Goal: Complete application form

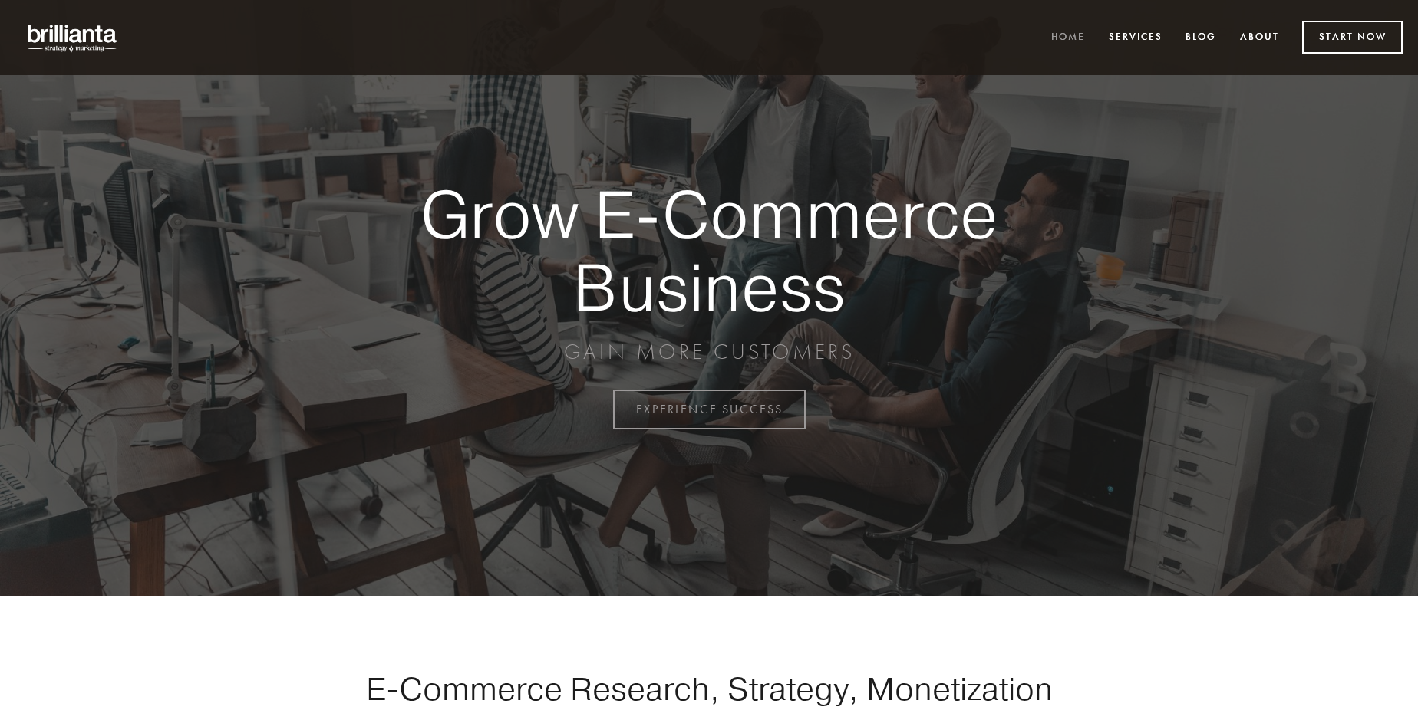
scroll to position [4022, 0]
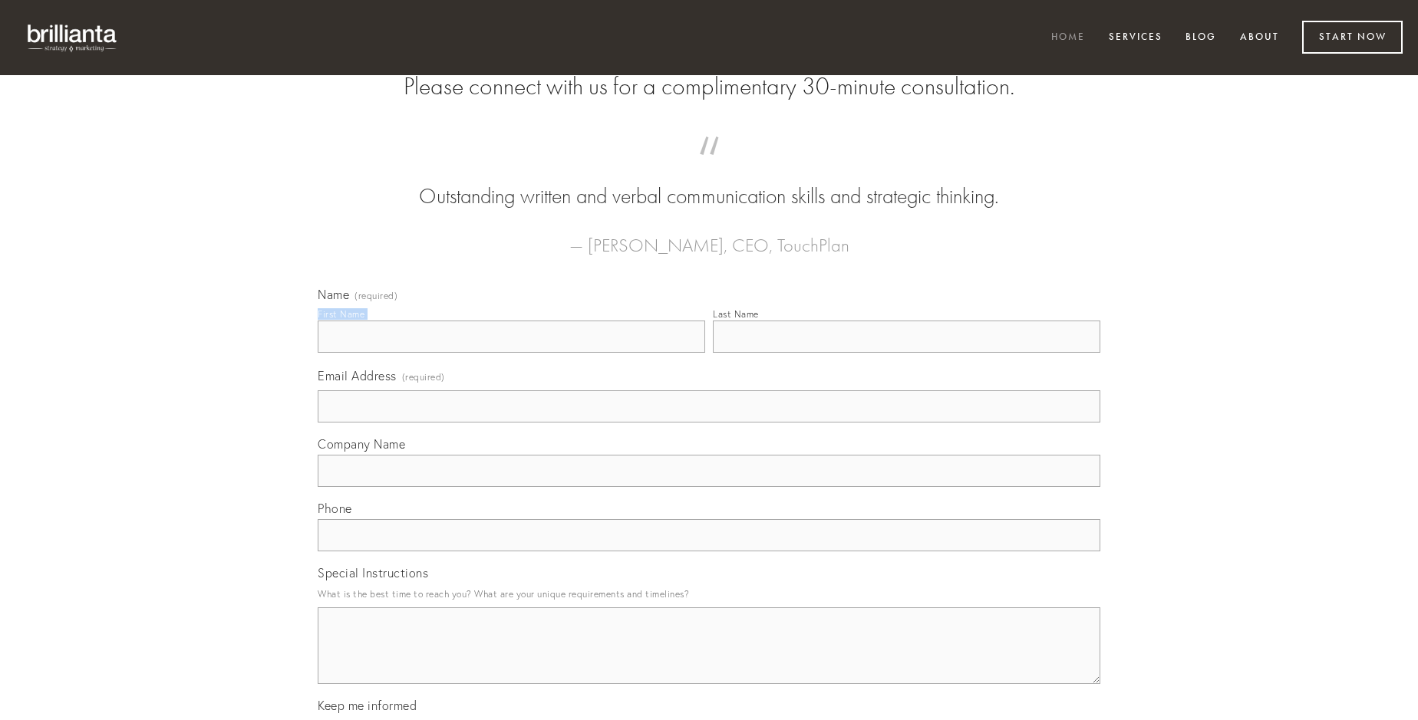
type input "[PERSON_NAME]"
click at [906, 353] on input "Last Name" at bounding box center [906, 337] width 387 height 32
type input "[PERSON_NAME]"
click at [709, 423] on input "Email Address (required)" at bounding box center [709, 407] width 783 height 32
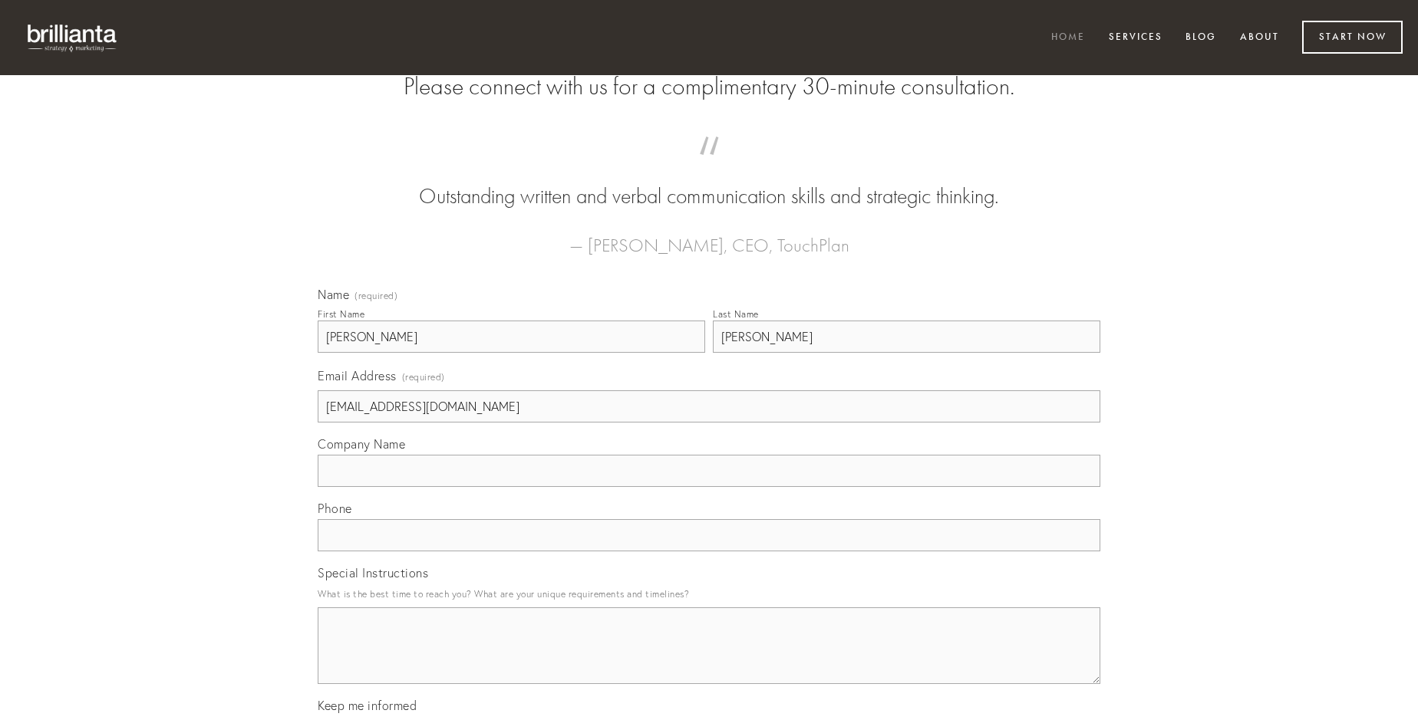
type input "[EMAIL_ADDRESS][DOMAIN_NAME]"
click at [709, 487] on input "Company Name" at bounding box center [709, 471] width 783 height 32
type input "aufero"
click at [709, 552] on input "text" at bounding box center [709, 535] width 783 height 32
click at [709, 660] on textarea "Special Instructions" at bounding box center [709, 646] width 783 height 77
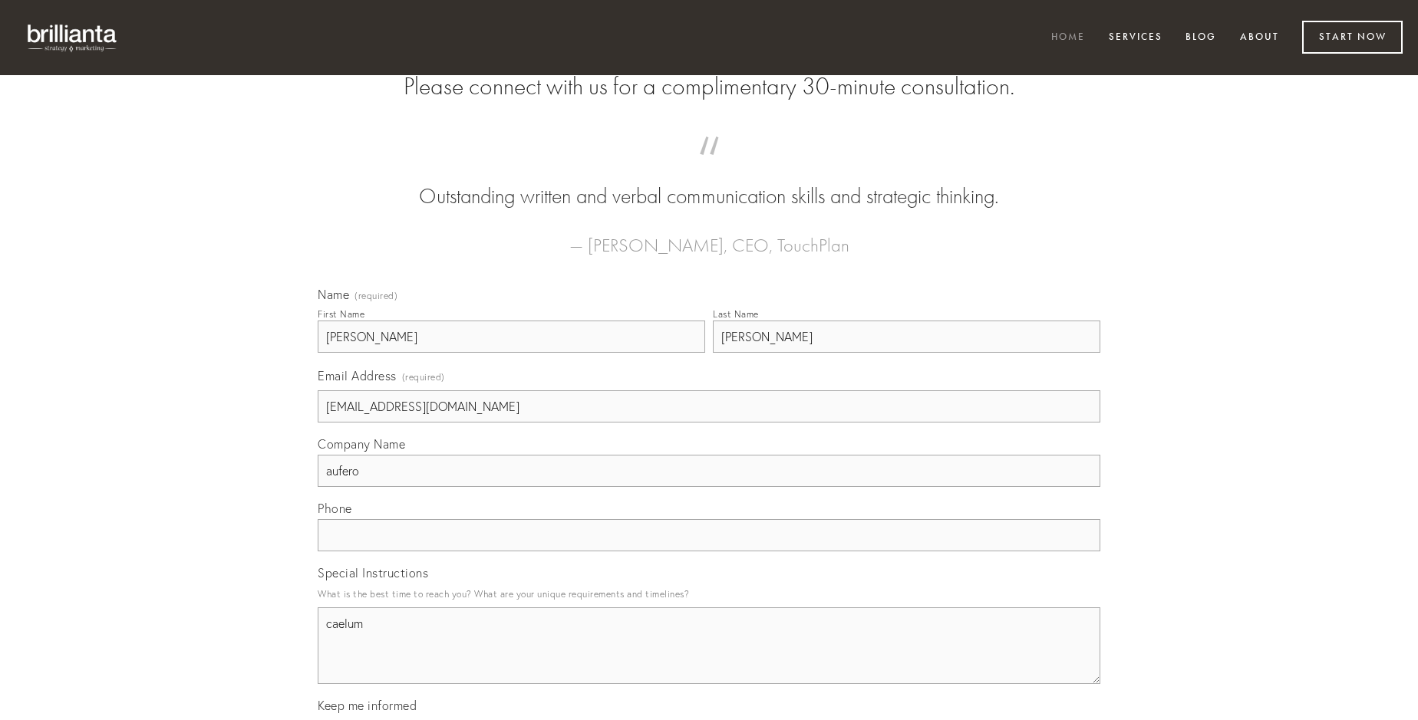
type textarea "caelum"
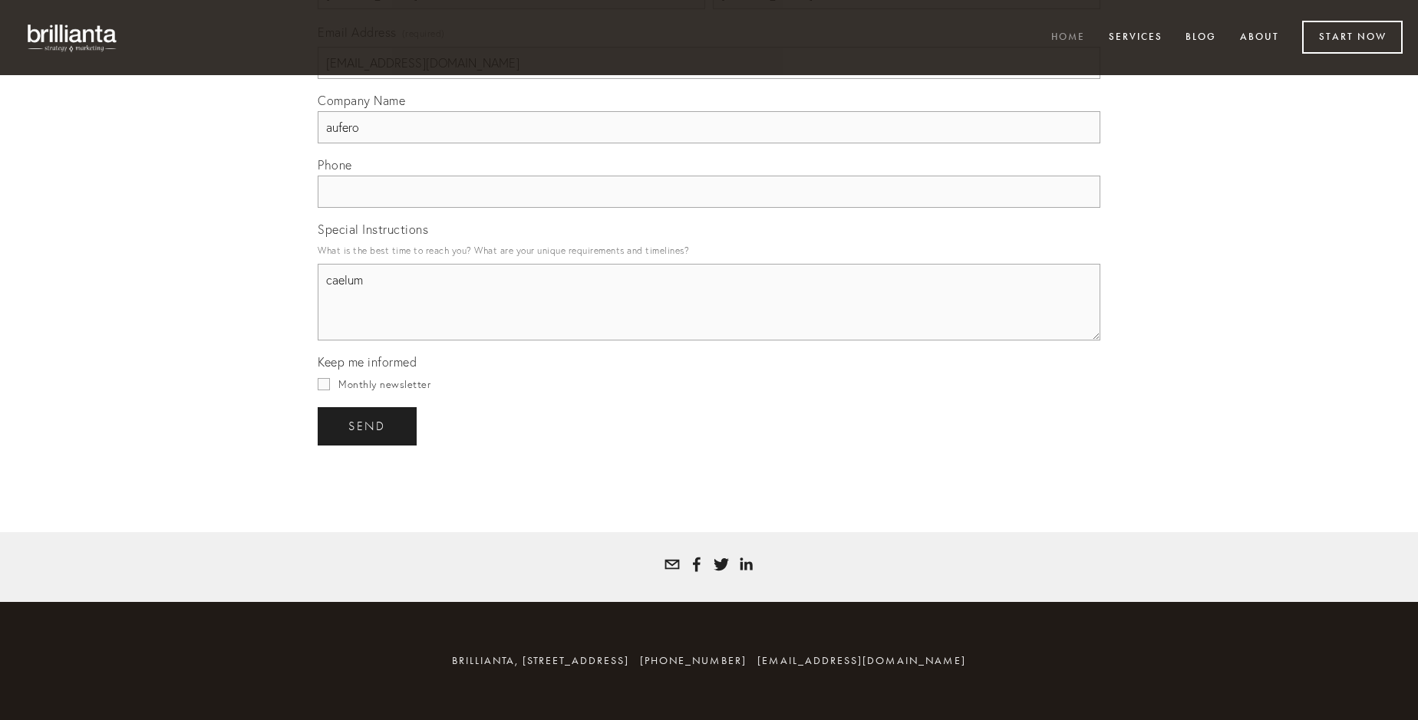
click at [368, 426] on span "send" at bounding box center [367, 427] width 38 height 14
